Goal: Task Accomplishment & Management: Use online tool/utility

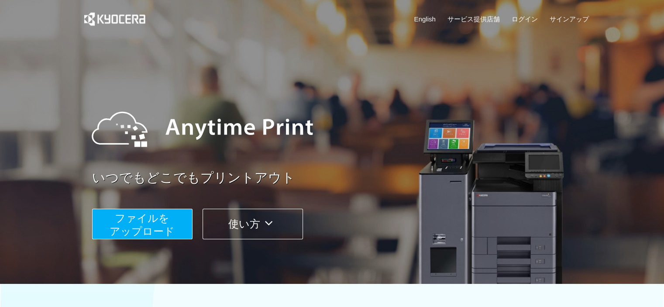
click at [166, 228] on span "ファイルを ​​アップロード" at bounding box center [142, 224] width 65 height 25
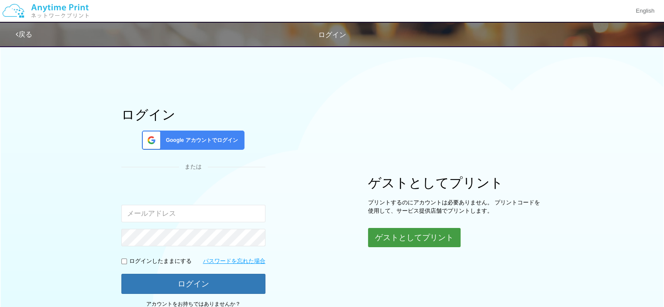
click at [400, 243] on button "ゲストとしてプリント" at bounding box center [414, 237] width 93 height 19
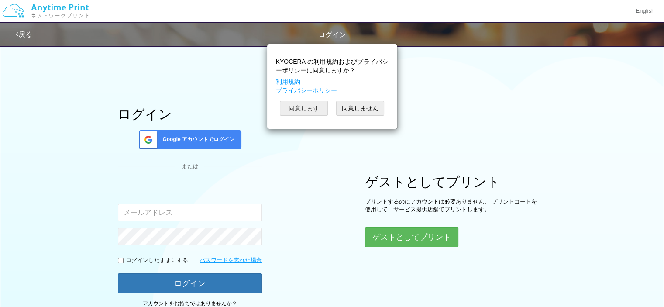
click at [304, 108] on button "同意します" at bounding box center [304, 108] width 48 height 15
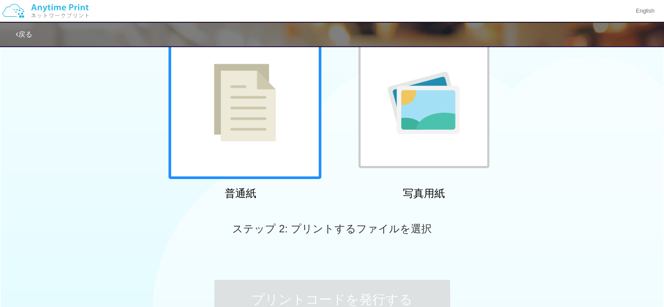
scroll to position [77, 0]
click at [296, 126] on div at bounding box center [245, 103] width 153 height 153
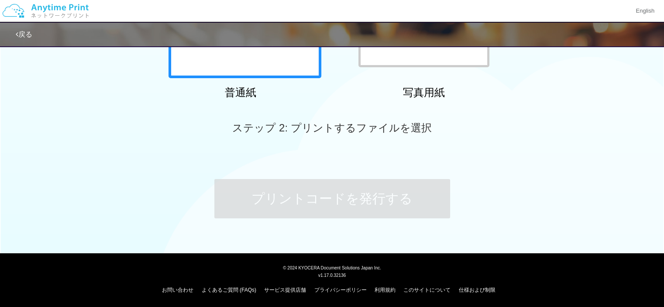
drag, startPoint x: 248, startPoint y: 84, endPoint x: 251, endPoint y: 76, distance: 9.4
click at [251, 76] on div "普通紙" at bounding box center [240, 13] width 153 height 177
click at [251, 76] on div at bounding box center [245, 1] width 153 height 153
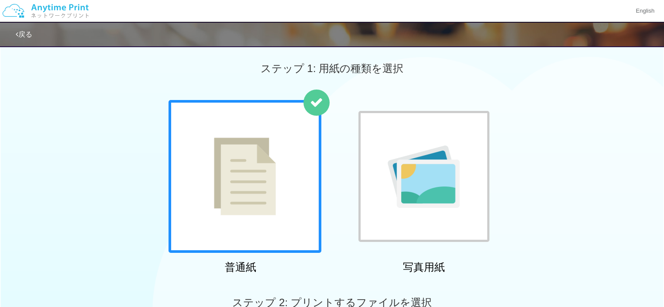
scroll to position [0, 0]
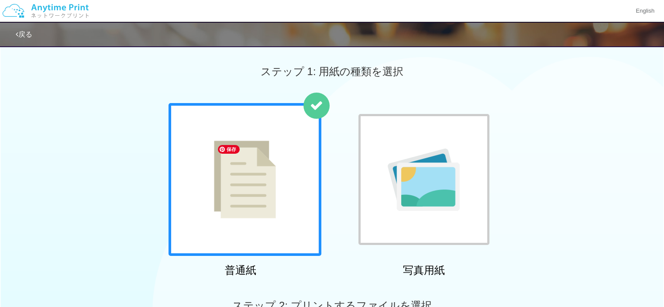
click at [265, 172] on img at bounding box center [245, 180] width 62 height 78
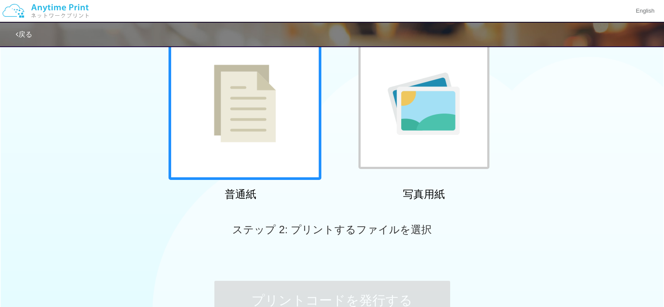
scroll to position [76, 0]
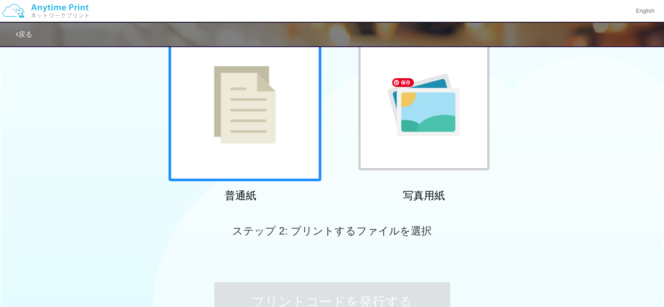
click at [426, 128] on img at bounding box center [424, 105] width 72 height 62
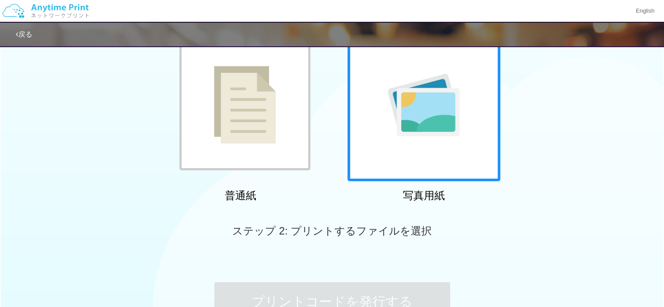
click at [277, 109] on div at bounding box center [244, 104] width 131 height 131
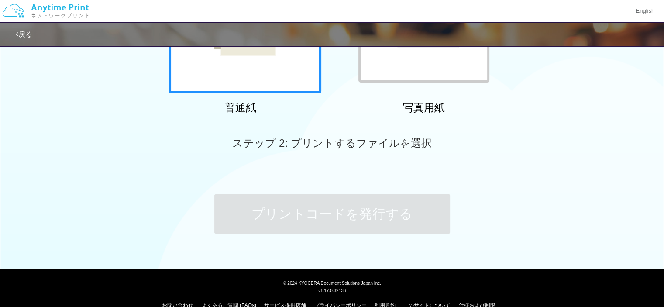
scroll to position [166, 0]
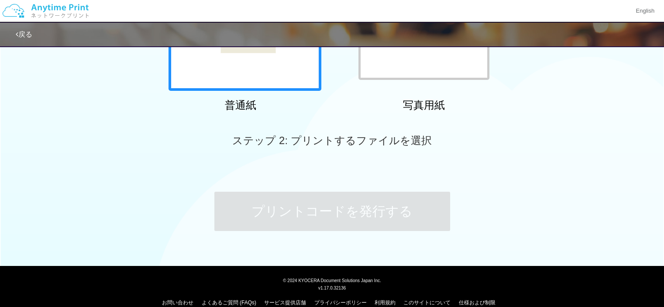
click at [344, 142] on span "ステップ 2: プリントするファイルを選択" at bounding box center [331, 140] width 199 height 12
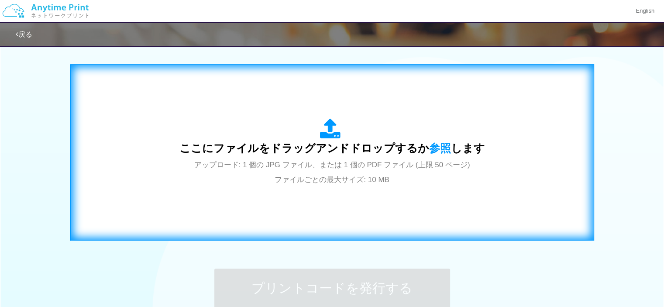
scroll to position [267, 0]
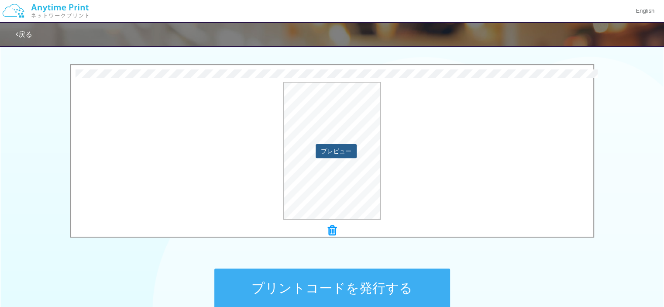
click at [349, 151] on button "プレビュー" at bounding box center [336, 151] width 41 height 14
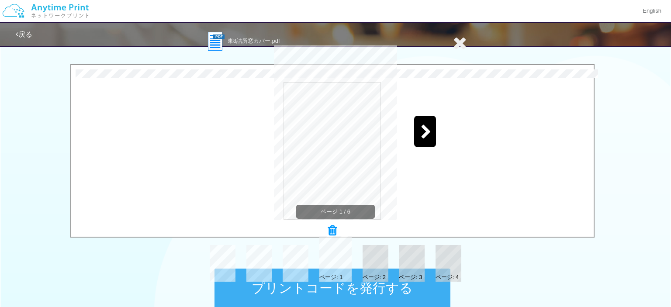
click at [242, 223] on div "ページ 1 / 6" at bounding box center [335, 139] width 262 height 175
click at [249, 241] on div "ページ: 1 ページ: 2 ページ: 3 ページ: 4" at bounding box center [335, 259] width 262 height 46
click at [453, 41] on icon at bounding box center [460, 42] width 14 height 17
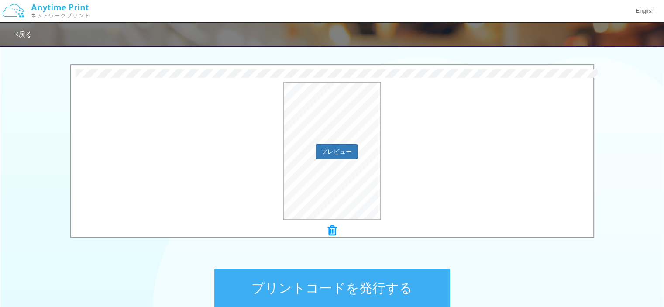
scroll to position [357, 0]
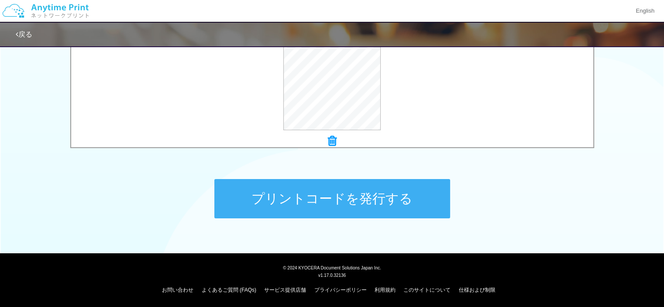
click at [393, 192] on button "プリントコードを発行する" at bounding box center [332, 198] width 236 height 39
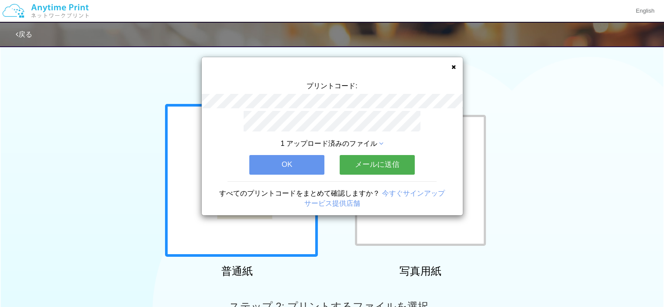
click at [372, 165] on button "メールに送信" at bounding box center [377, 164] width 75 height 19
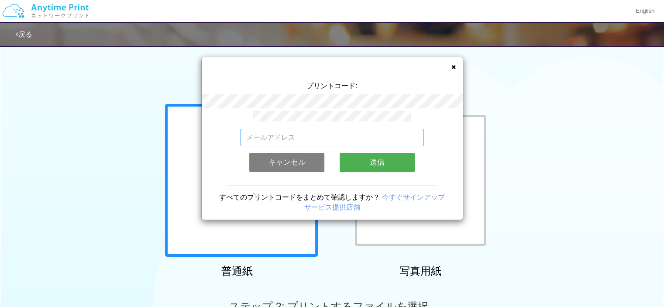
click at [338, 131] on input "email" at bounding box center [332, 137] width 183 height 17
type input "[EMAIL_ADDRESS][DOMAIN_NAME]"
click at [354, 134] on input "[EMAIL_ADDRESS][DOMAIN_NAME]" at bounding box center [332, 137] width 183 height 17
type input "[EMAIL_ADDRESS][DOMAIN_NAME]"
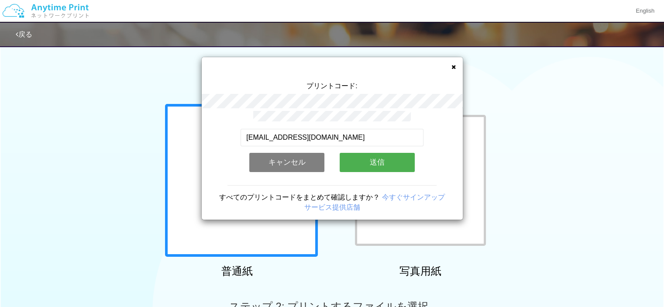
click at [382, 153] on button "送信" at bounding box center [377, 162] width 75 height 19
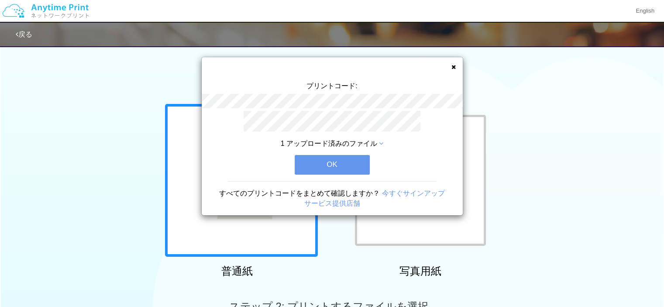
click at [334, 166] on button "OK" at bounding box center [332, 164] width 75 height 19
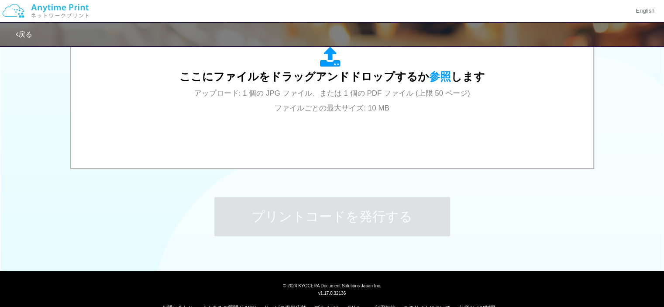
scroll to position [357, 0]
